Goal: Communication & Community: Answer question/provide support

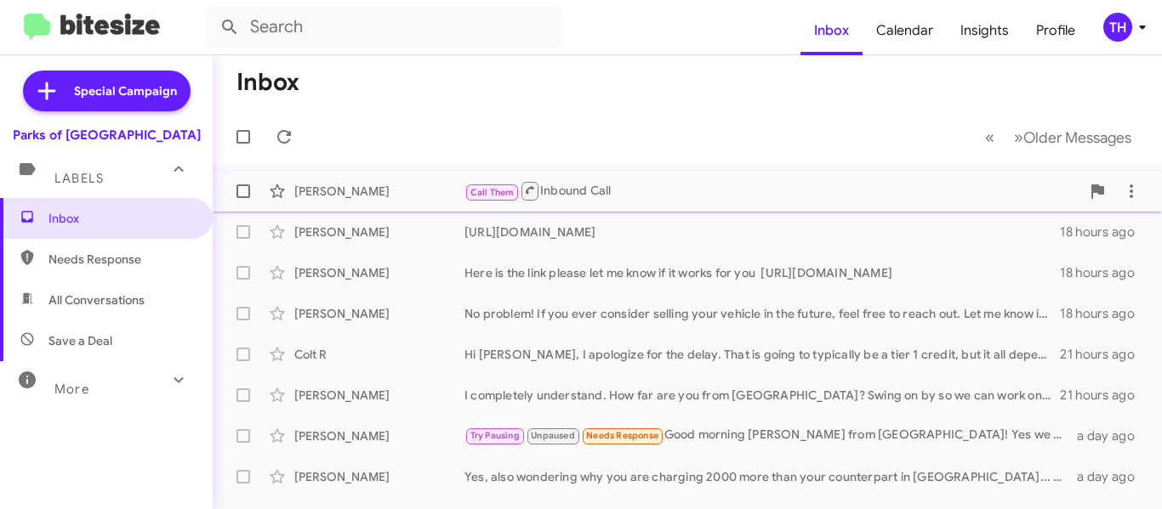
click at [293, 137] on icon at bounding box center [284, 137] width 20 height 20
click at [747, 185] on div "Call Them Inbound Call" at bounding box center [772, 190] width 616 height 21
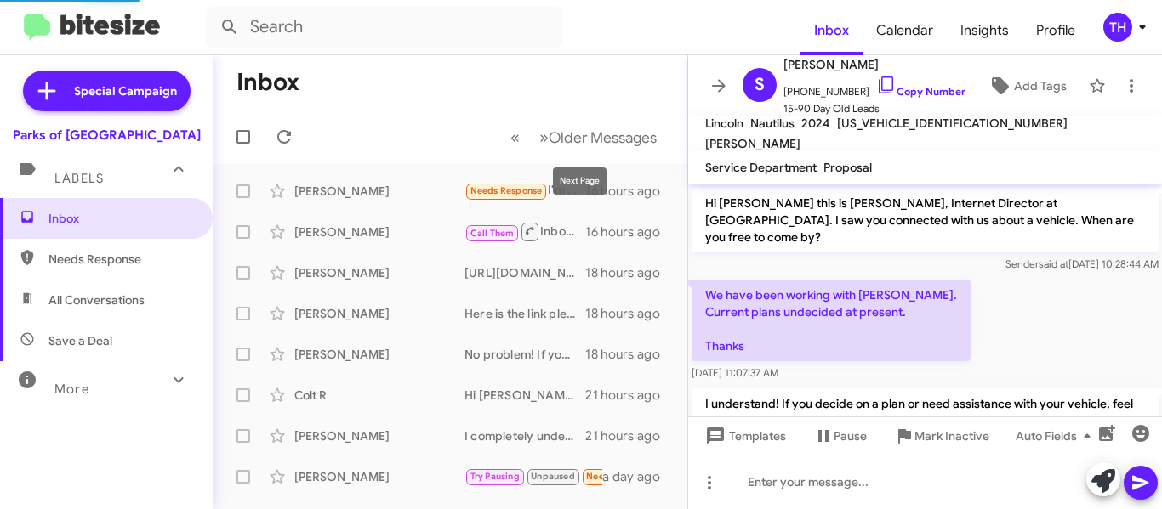
scroll to position [583, 0]
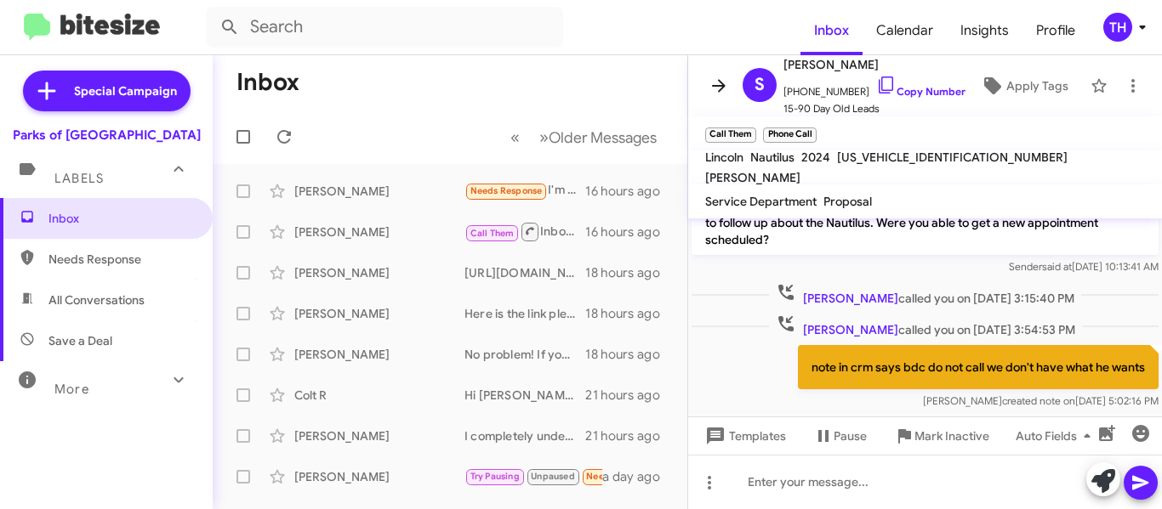
click at [722, 86] on icon at bounding box center [719, 85] width 14 height 13
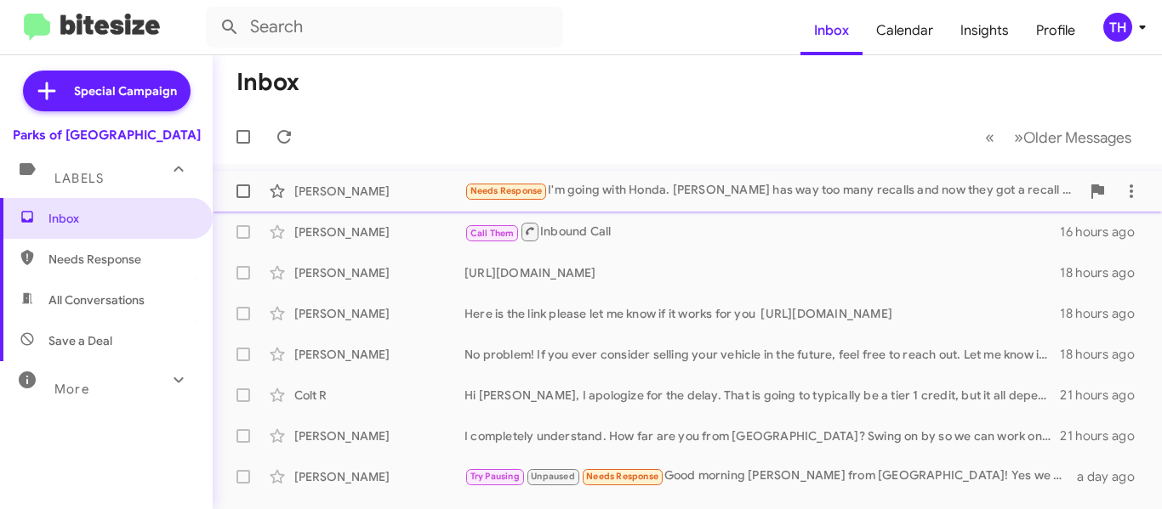
click at [679, 191] on div "Needs Response I'm going with Honda. [PERSON_NAME] has way too many recalls and…" at bounding box center [772, 191] width 616 height 20
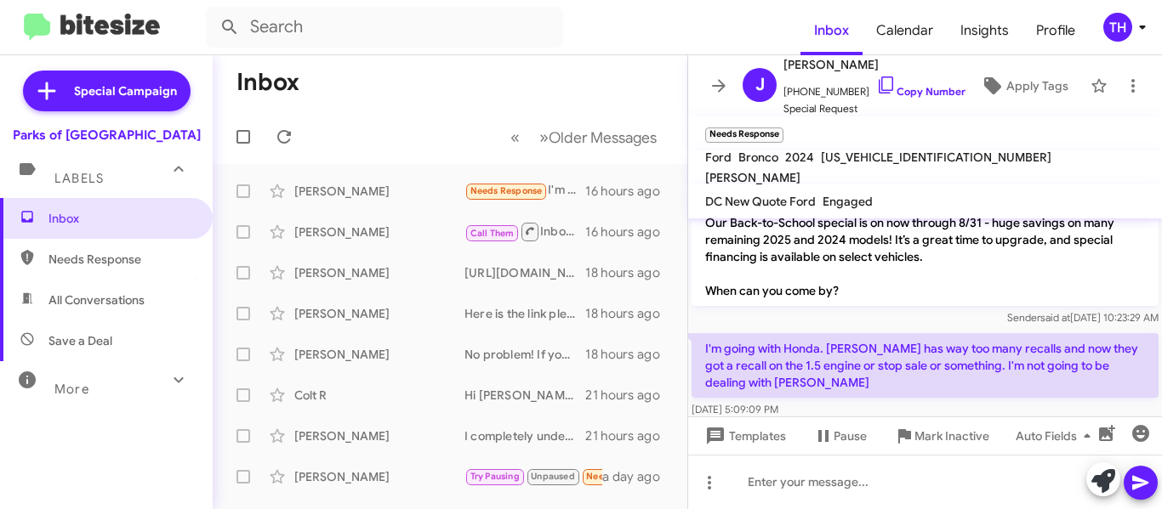
scroll to position [293, 0]
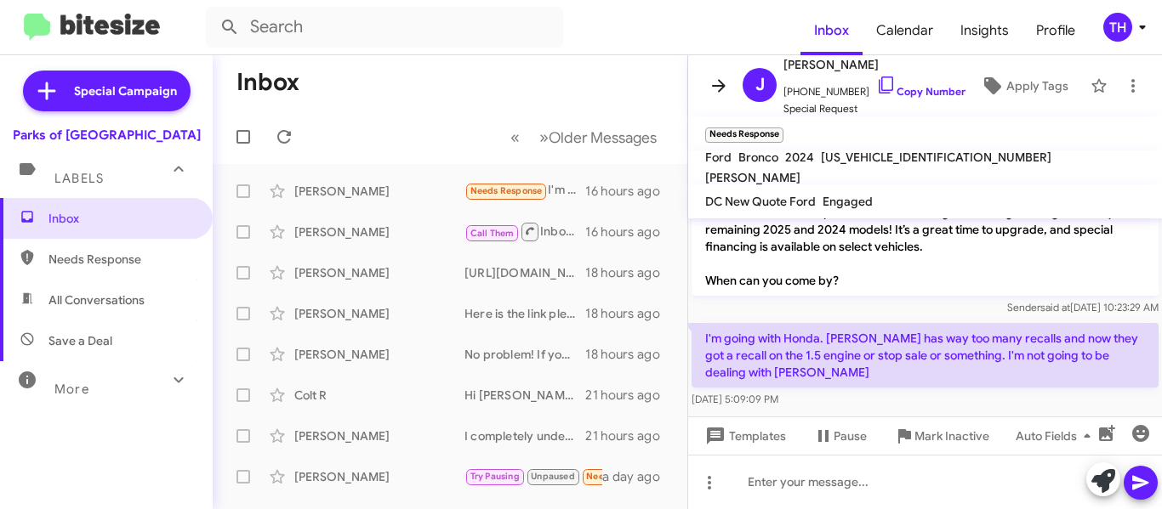
click at [712, 80] on icon at bounding box center [718, 86] width 20 height 20
